Goal: Check status: Check status

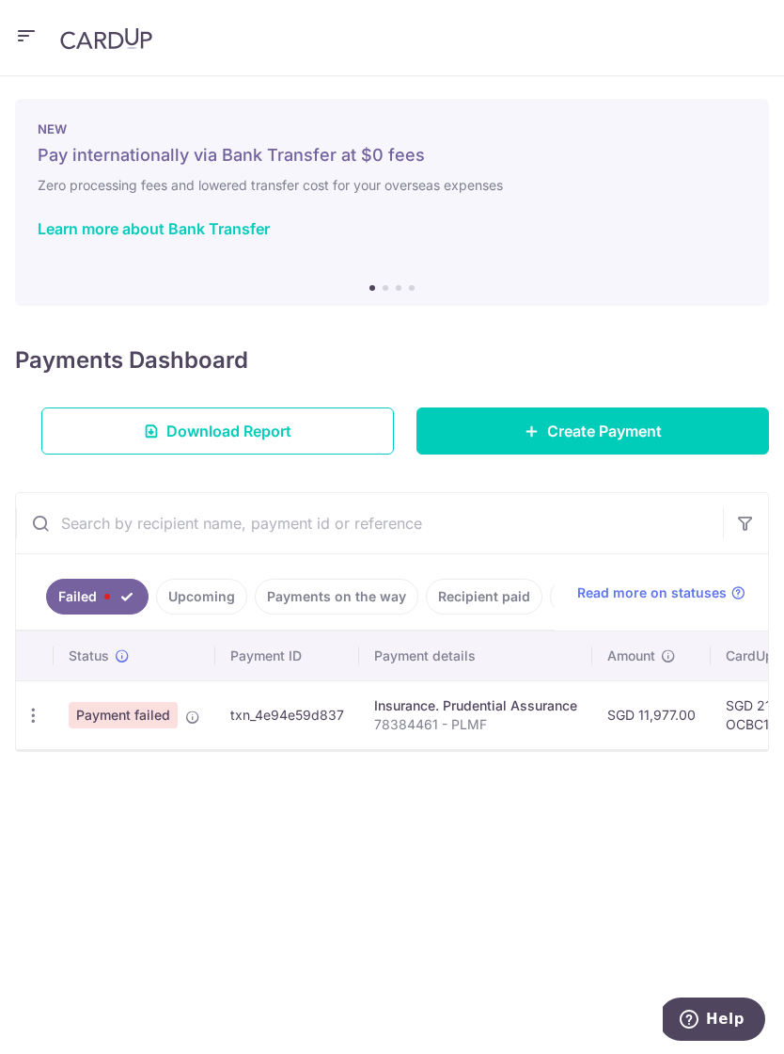
click at [29, 723] on icon "button" at bounding box center [34, 715] width 20 height 20
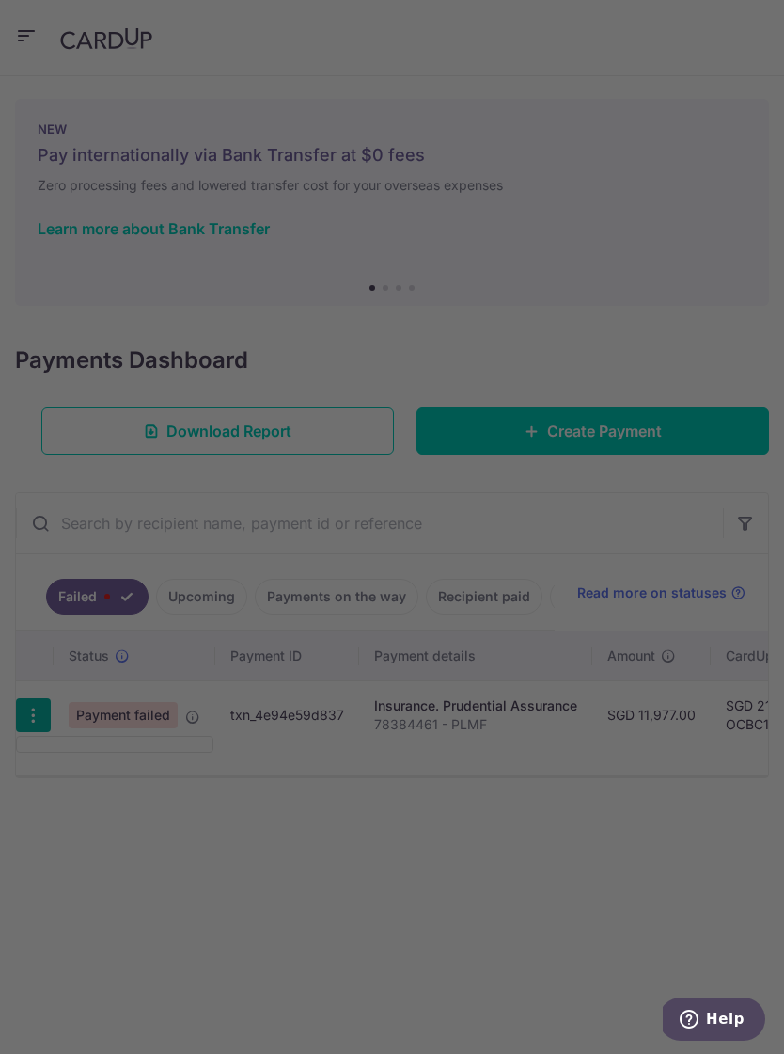
click at [101, 749] on div at bounding box center [396, 532] width 792 height 1064
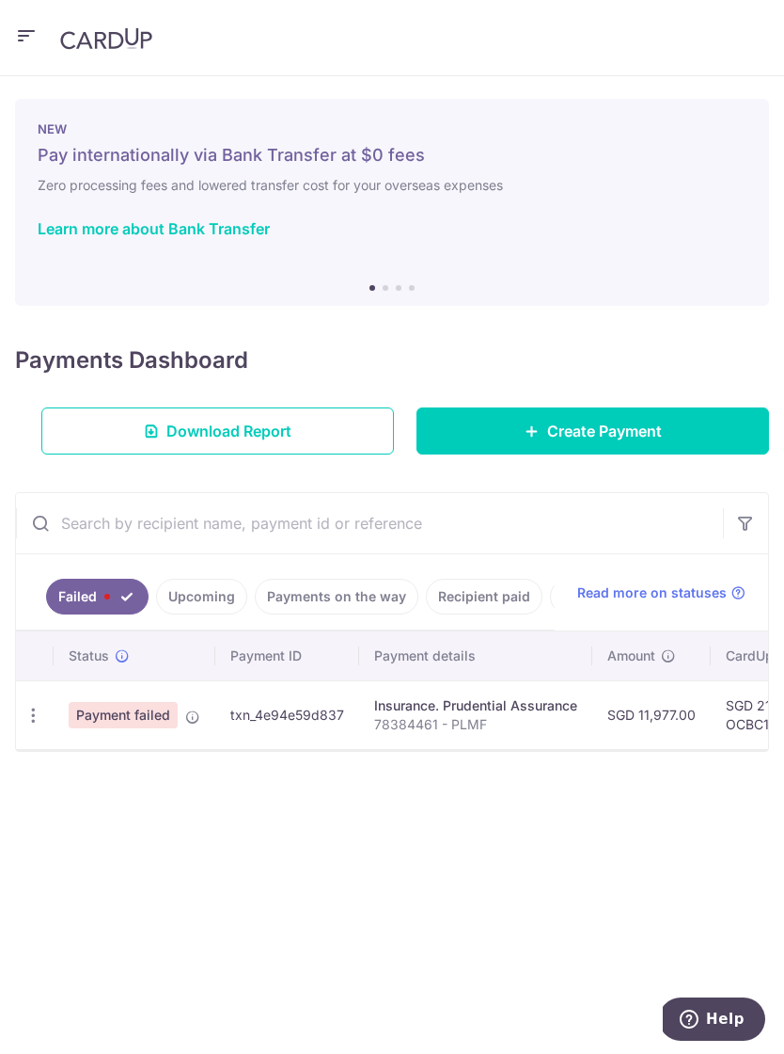
click at [34, 705] on icon "button" at bounding box center [34, 715] width 20 height 20
click at [90, 599] on div at bounding box center [392, 527] width 784 height 1054
click at [78, 594] on link "Failed" at bounding box center [97, 596] width 103 height 36
click at [40, 723] on icon "button" at bounding box center [34, 715] width 20 height 20
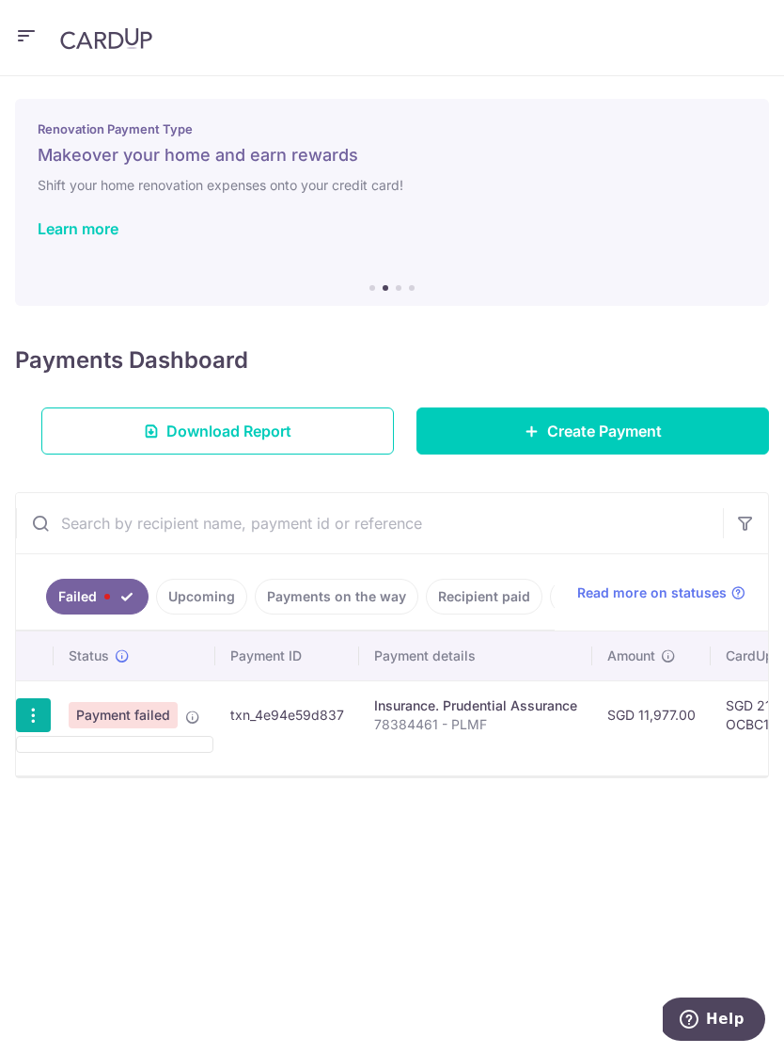
click at [96, 735] on div at bounding box center [392, 527] width 784 height 1054
click at [29, 706] on icon "button" at bounding box center [34, 715] width 20 height 20
click at [117, 753] on div at bounding box center [392, 527] width 784 height 1054
click at [29, 695] on td at bounding box center [35, 714] width 38 height 69
click at [40, 714] on icon "button" at bounding box center [34, 715] width 20 height 20
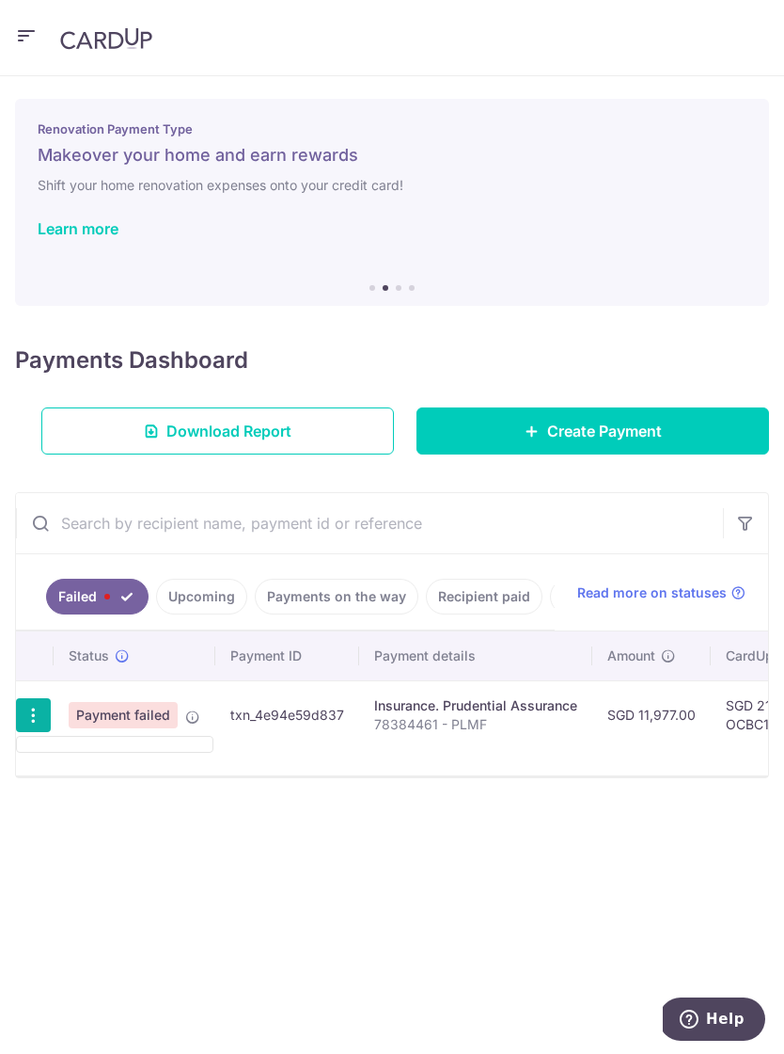
click at [113, 746] on ul at bounding box center [115, 744] width 198 height 17
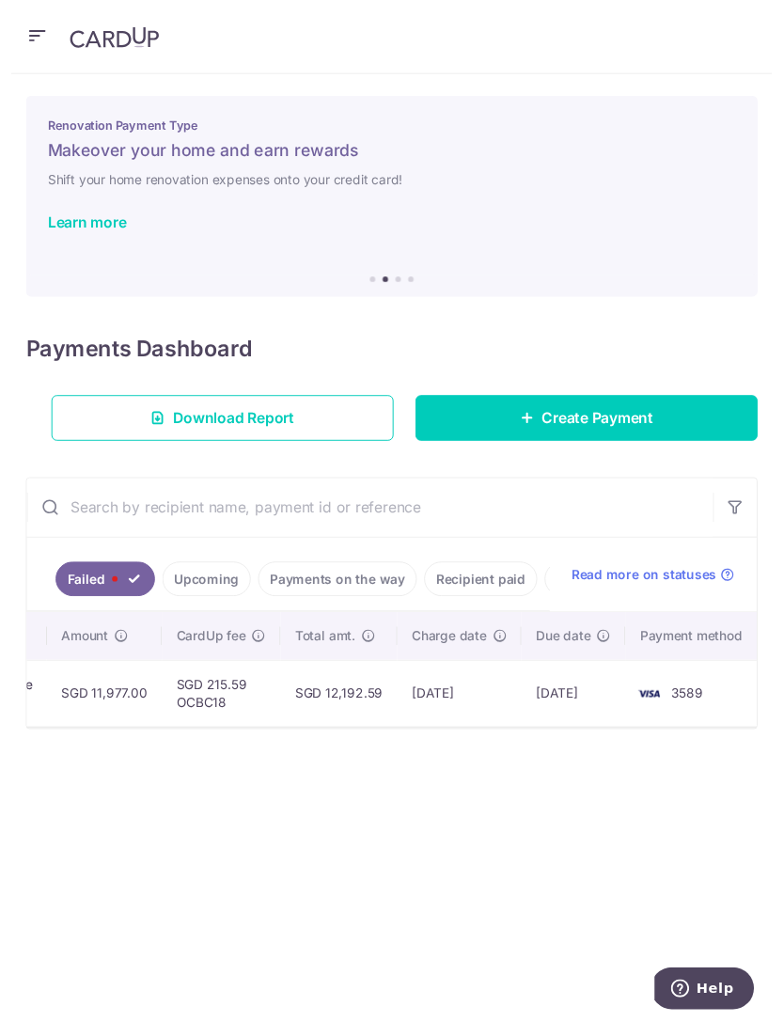
scroll to position [0, 554]
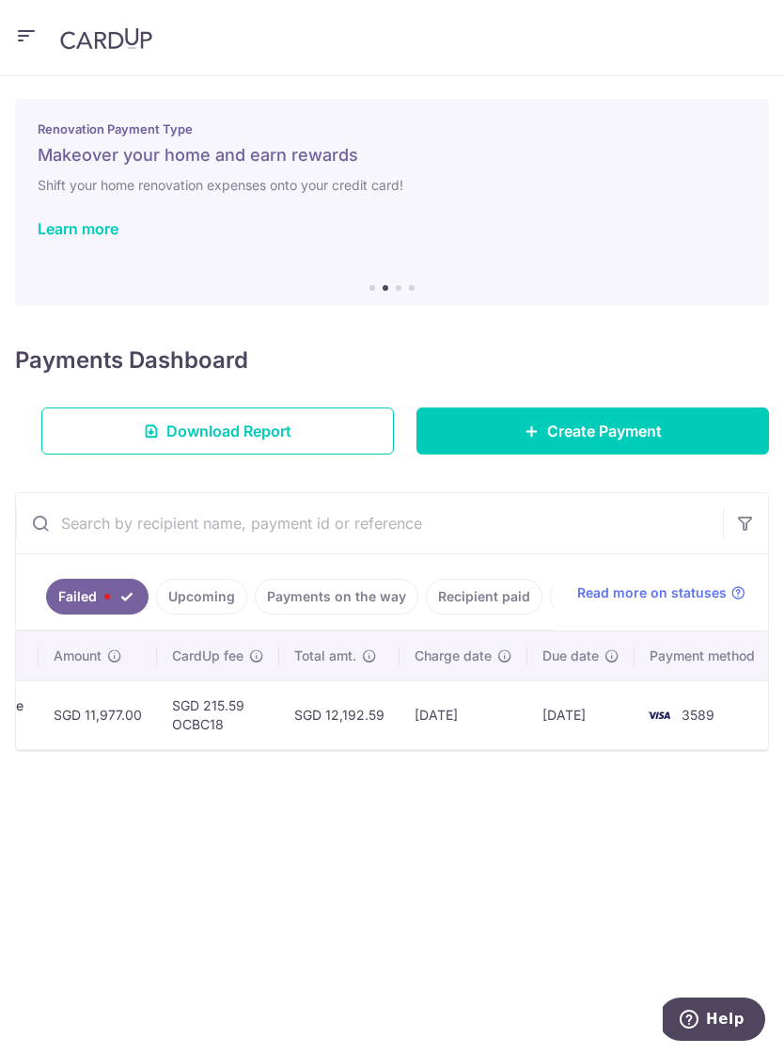
click at [626, 596] on span "Read more on statuses" at bounding box center [653, 592] width 150 height 19
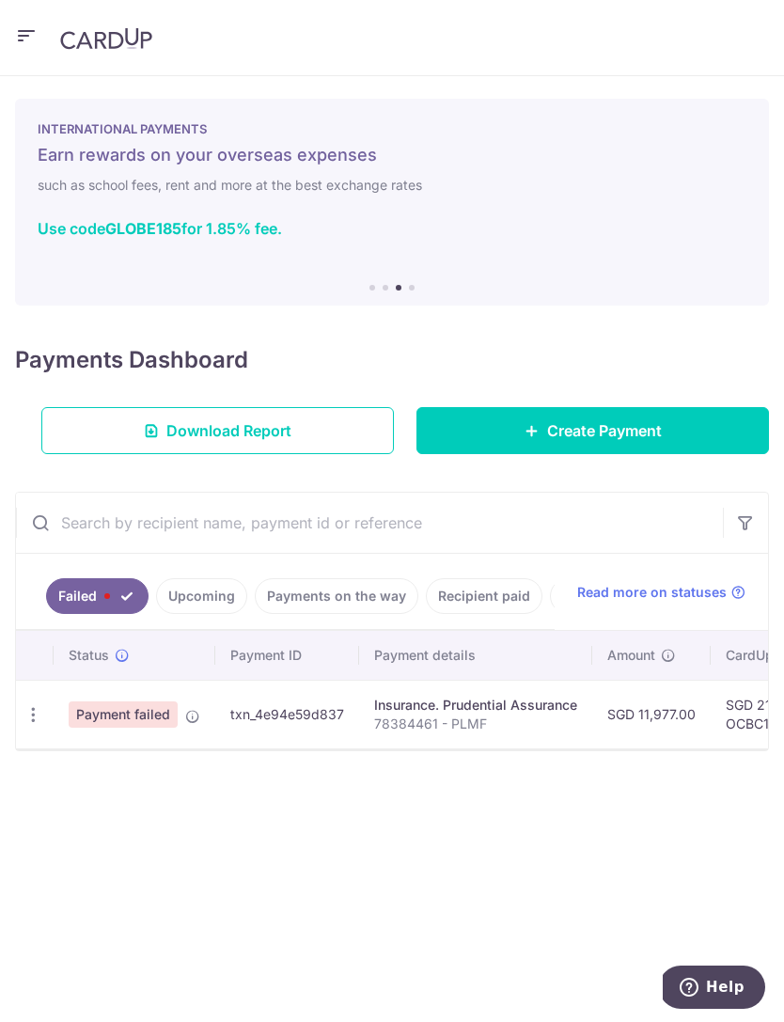
scroll to position [0, 0]
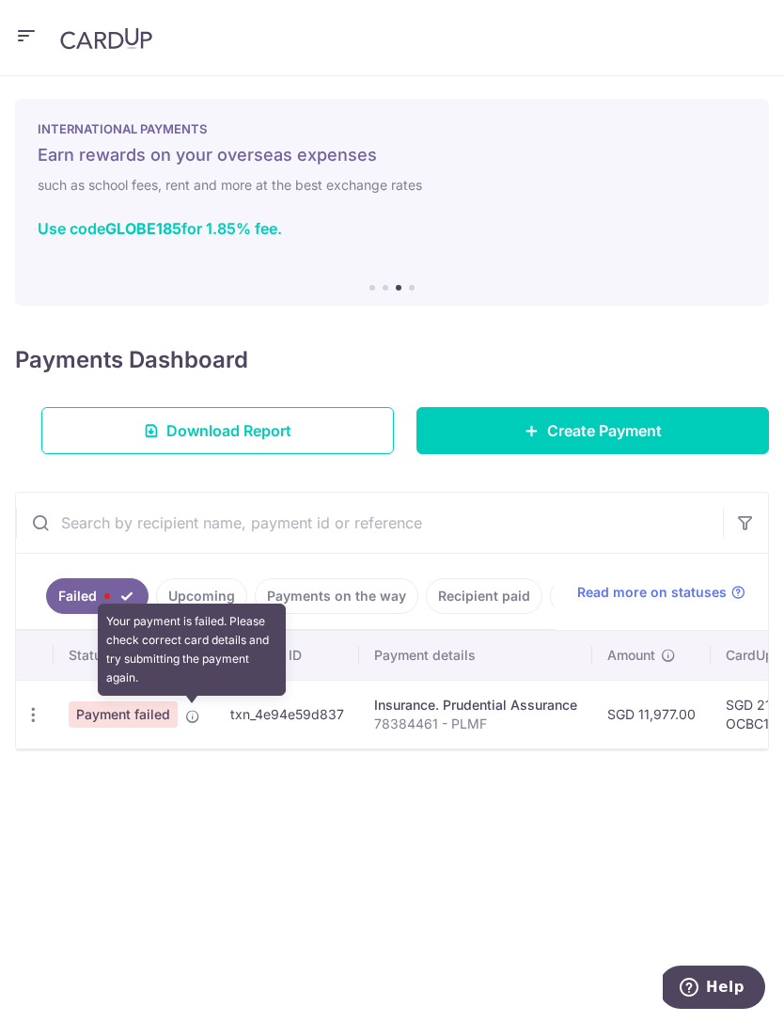
click at [189, 721] on icon at bounding box center [192, 716] width 15 height 15
click at [40, 723] on icon "button" at bounding box center [34, 715] width 20 height 20
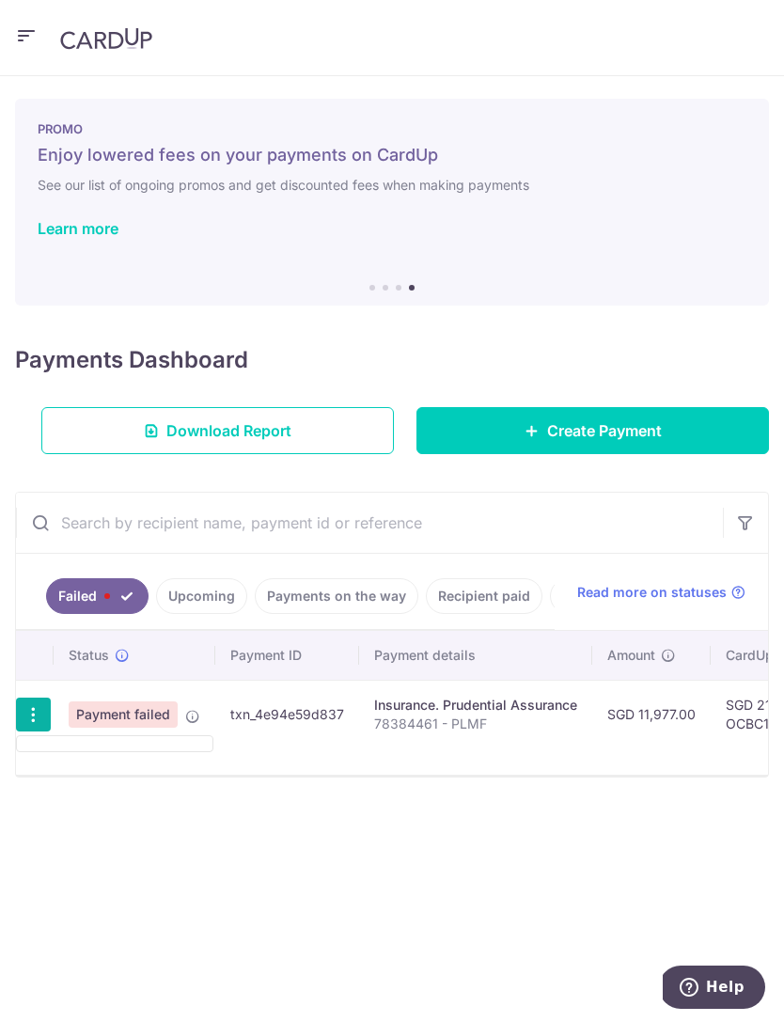
click at [106, 748] on ul at bounding box center [115, 744] width 198 height 17
click at [35, 711] on icon "button" at bounding box center [34, 715] width 20 height 20
click at [94, 733] on div at bounding box center [392, 511] width 784 height 1022
click at [35, 721] on icon "button" at bounding box center [34, 715] width 20 height 20
click at [39, 649] on div at bounding box center [392, 511] width 784 height 1022
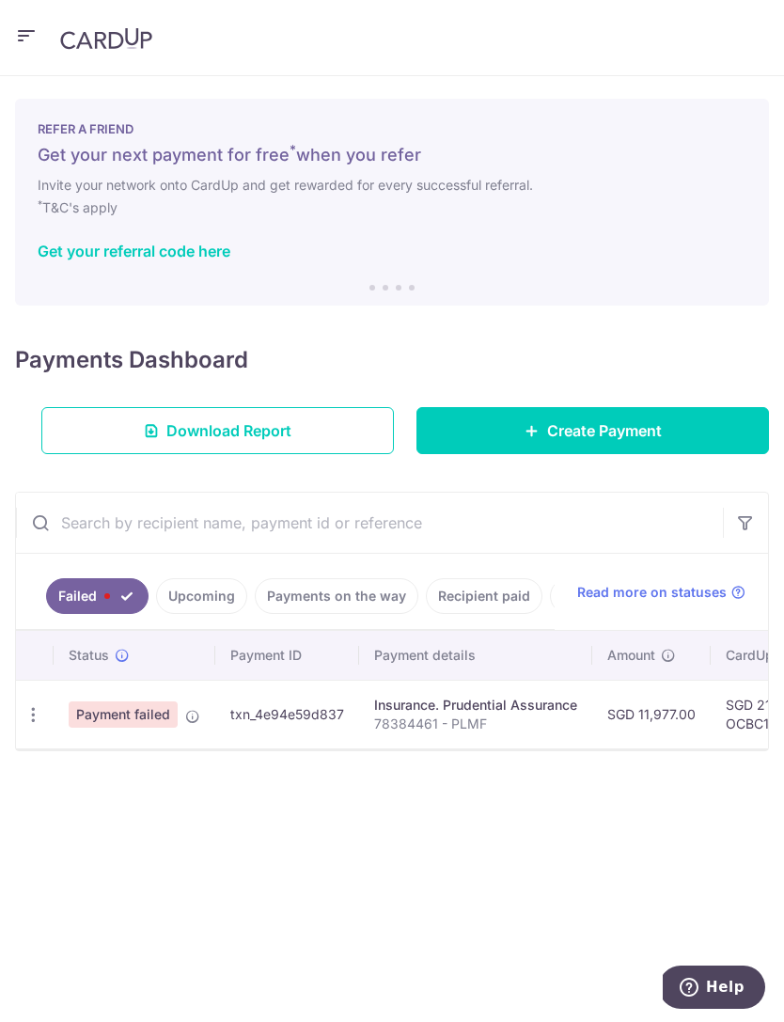
click at [35, 709] on icon "button" at bounding box center [34, 715] width 20 height 20
